Goal: Entertainment & Leisure: Consume media (video, audio)

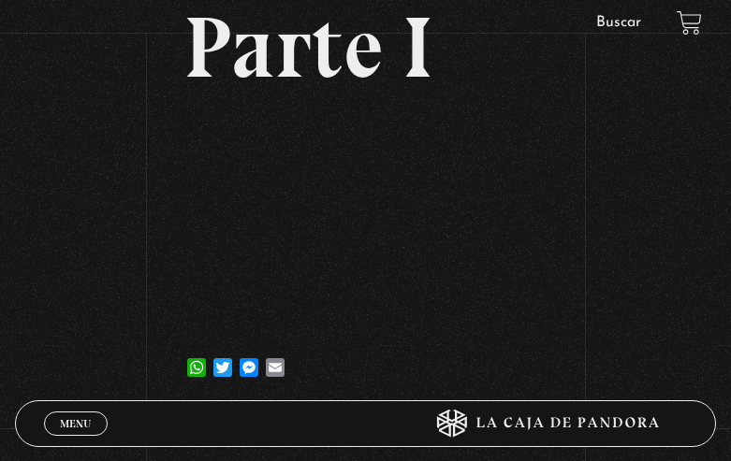
scroll to position [374, 0]
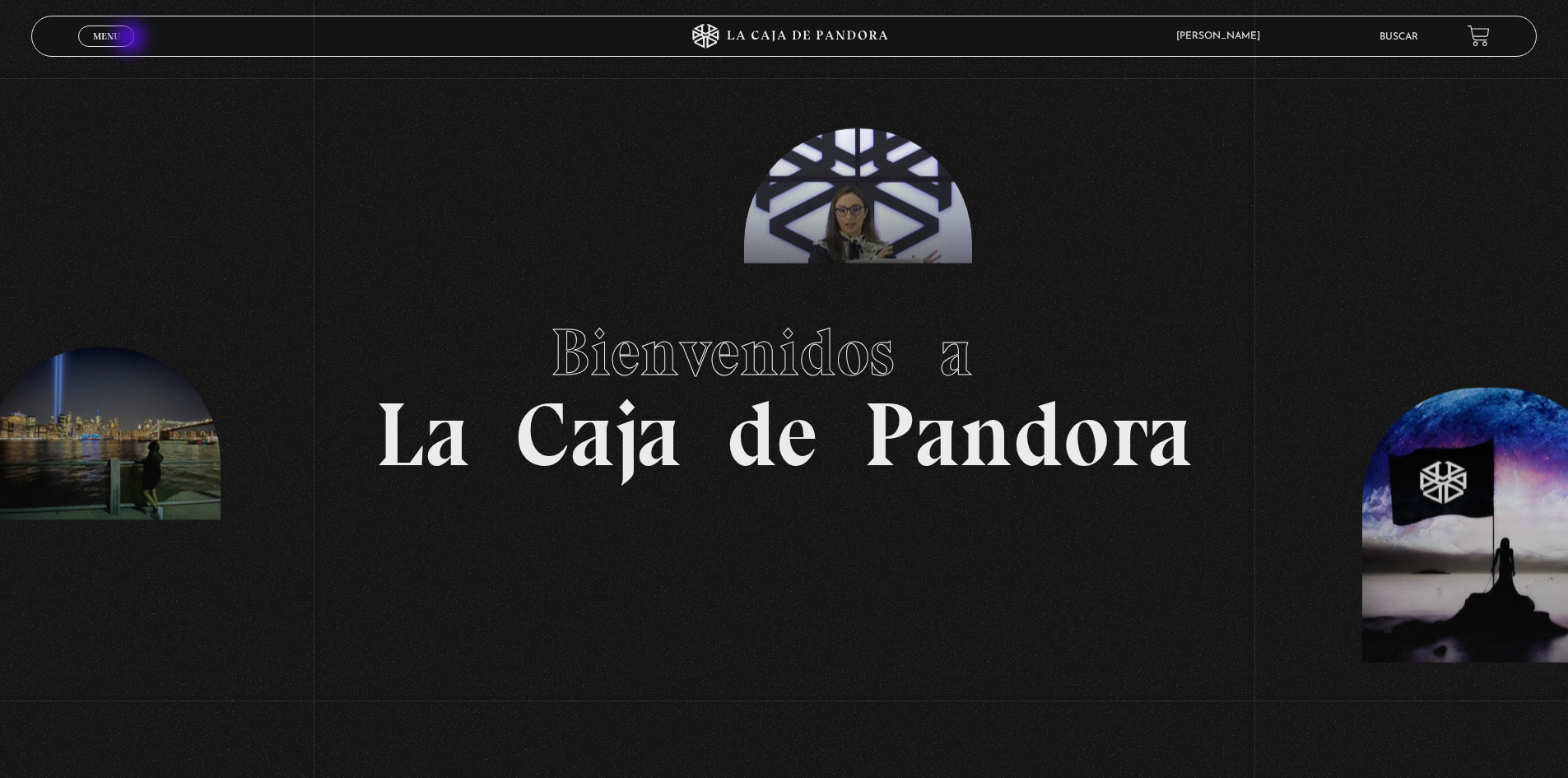
click at [133, 40] on link "Menu Cerrar" at bounding box center [106, 36] width 56 height 21
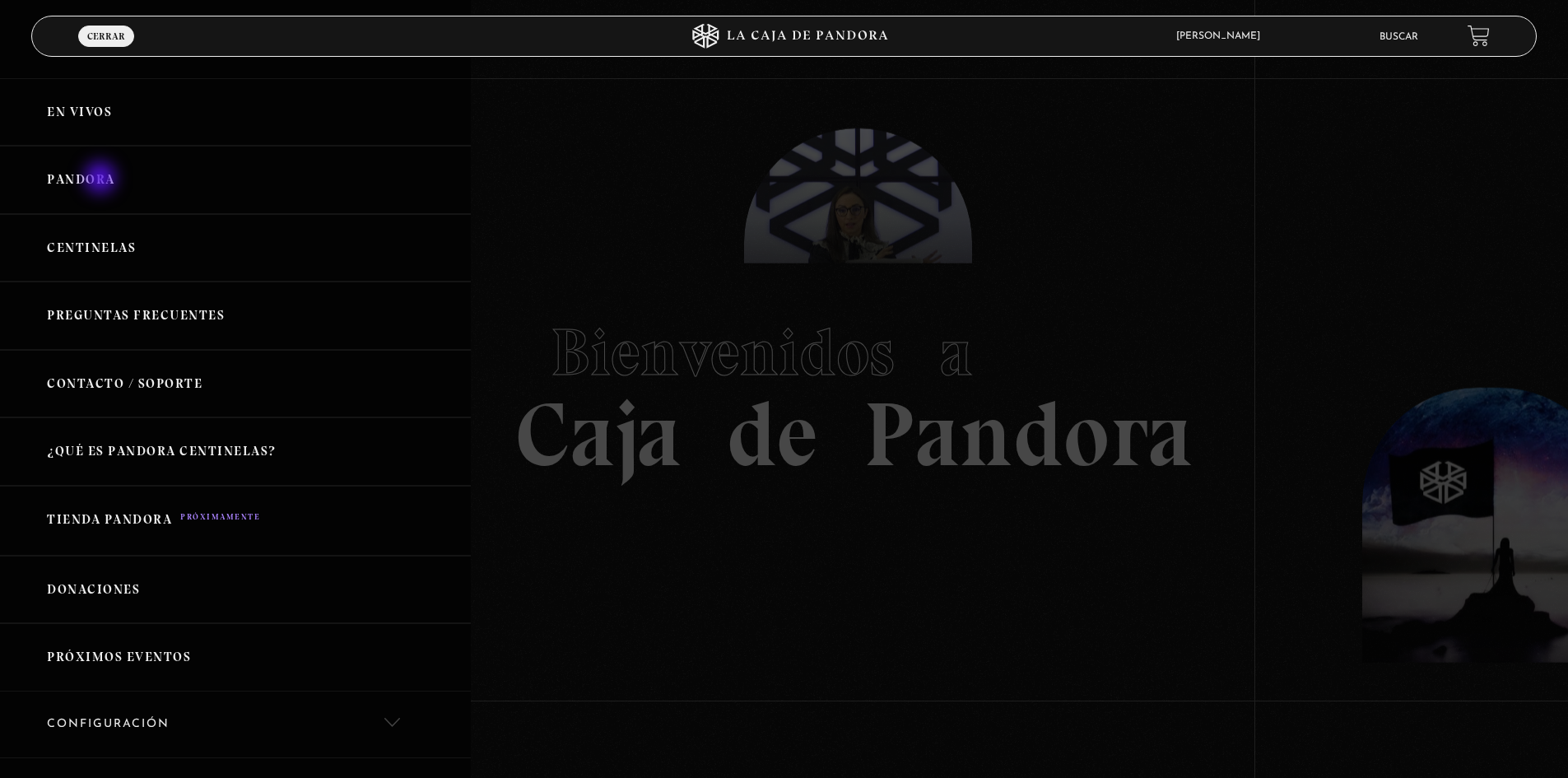
click at [100, 177] on link "Pandora" at bounding box center [235, 180] width 471 height 69
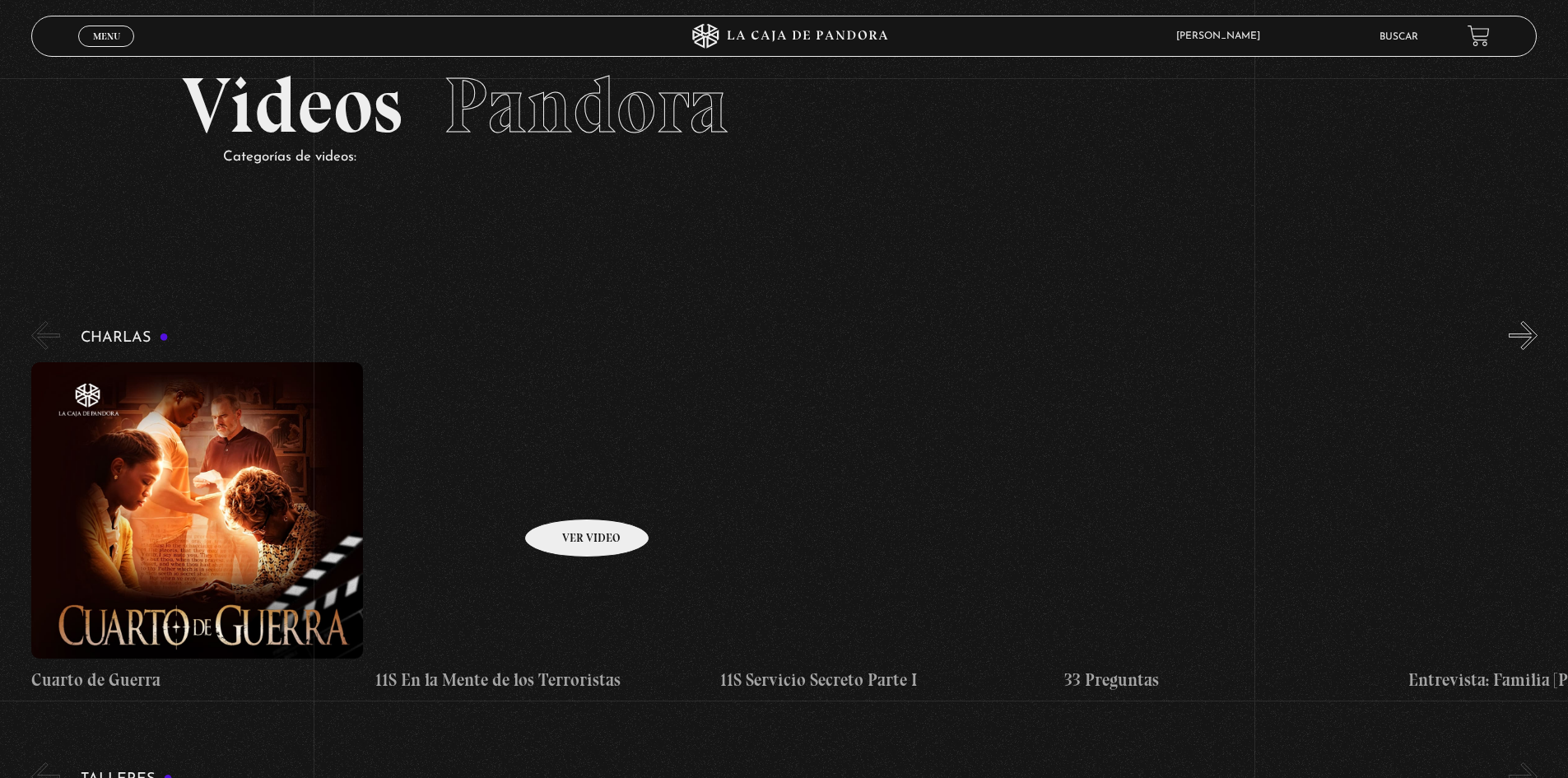
scroll to position [83, 0]
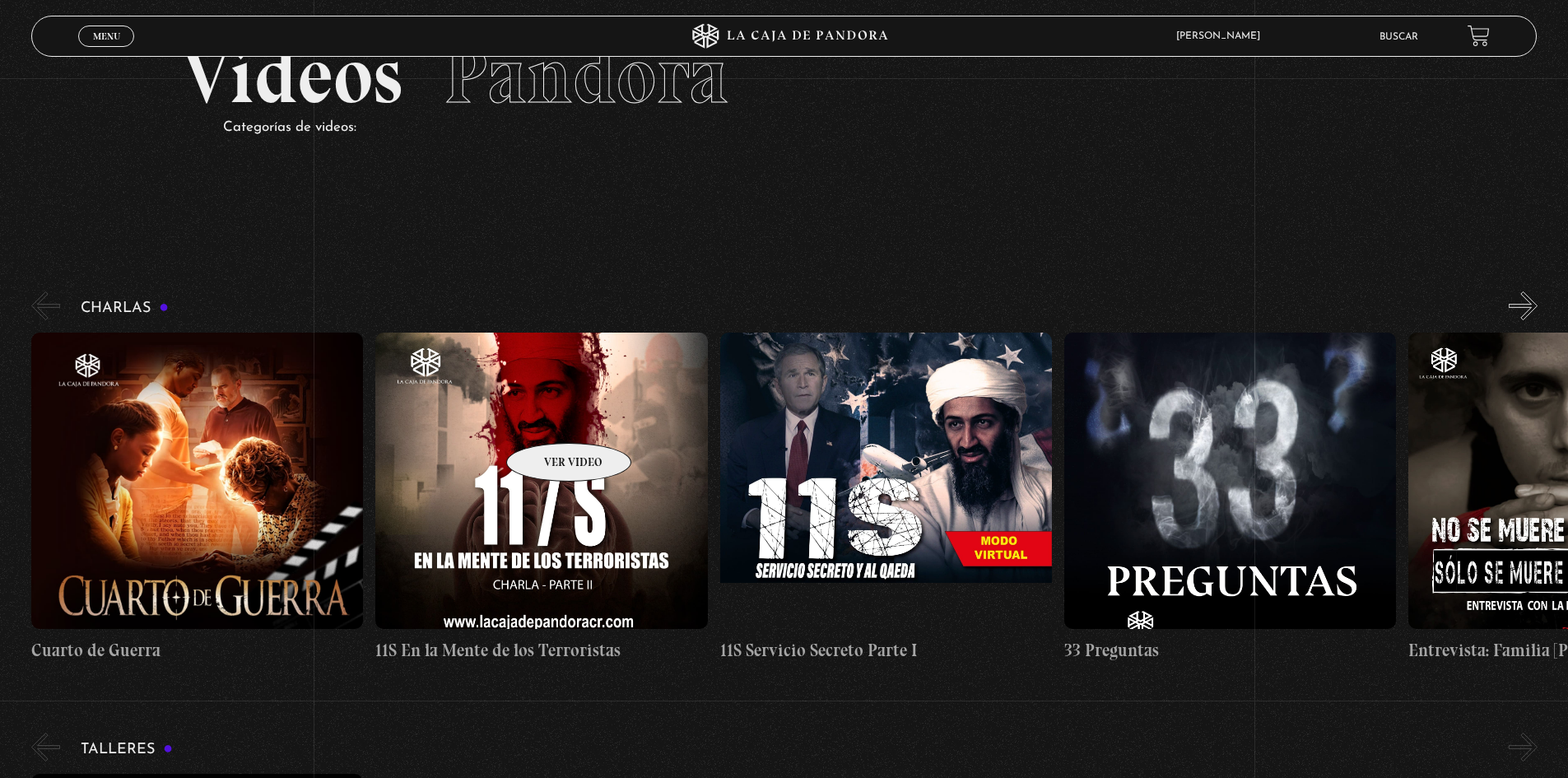
click at [547, 418] on figure at bounding box center [541, 481] width 332 height 297
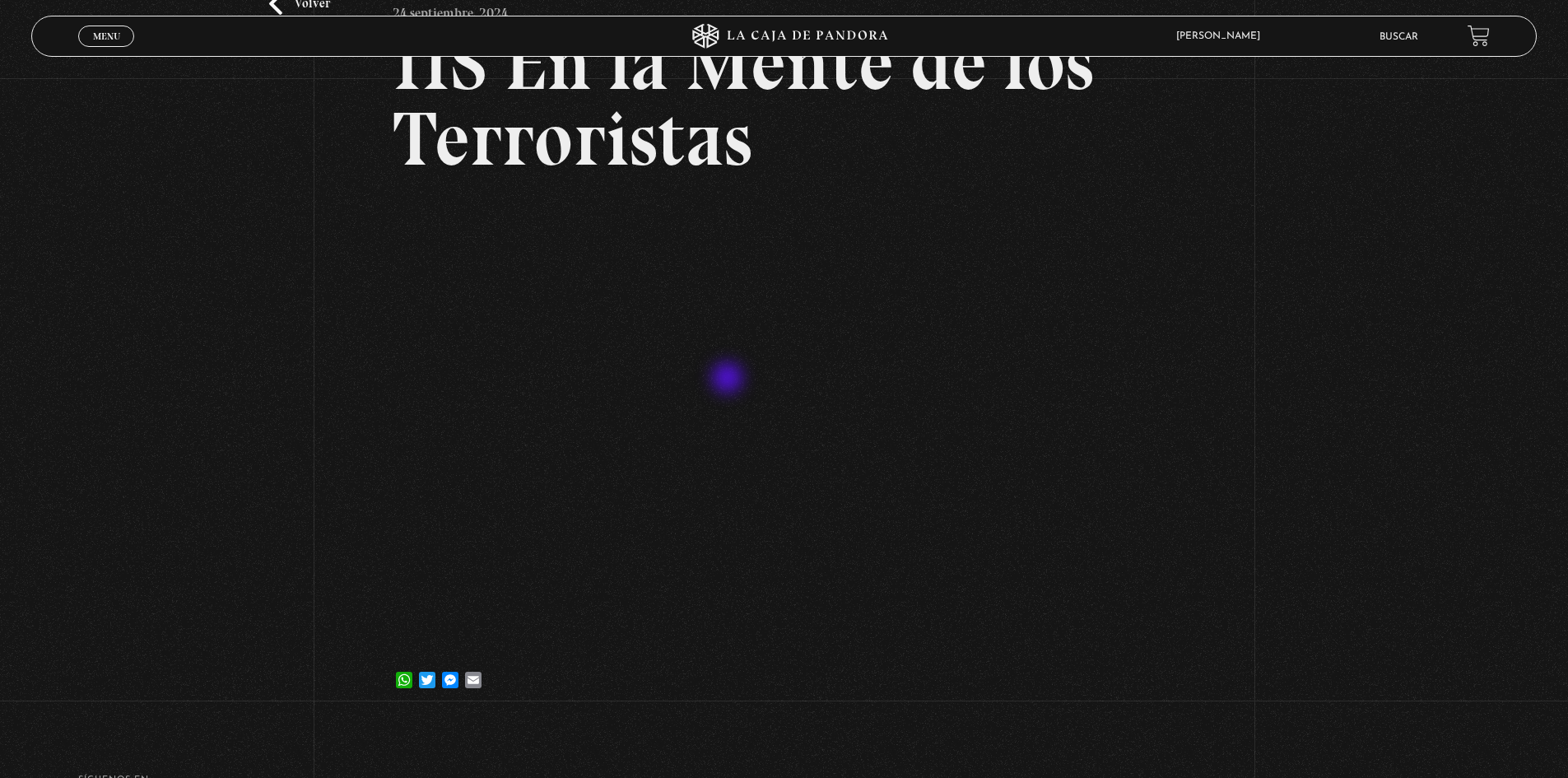
scroll to position [165, 0]
